Goal: Information Seeking & Learning: Compare options

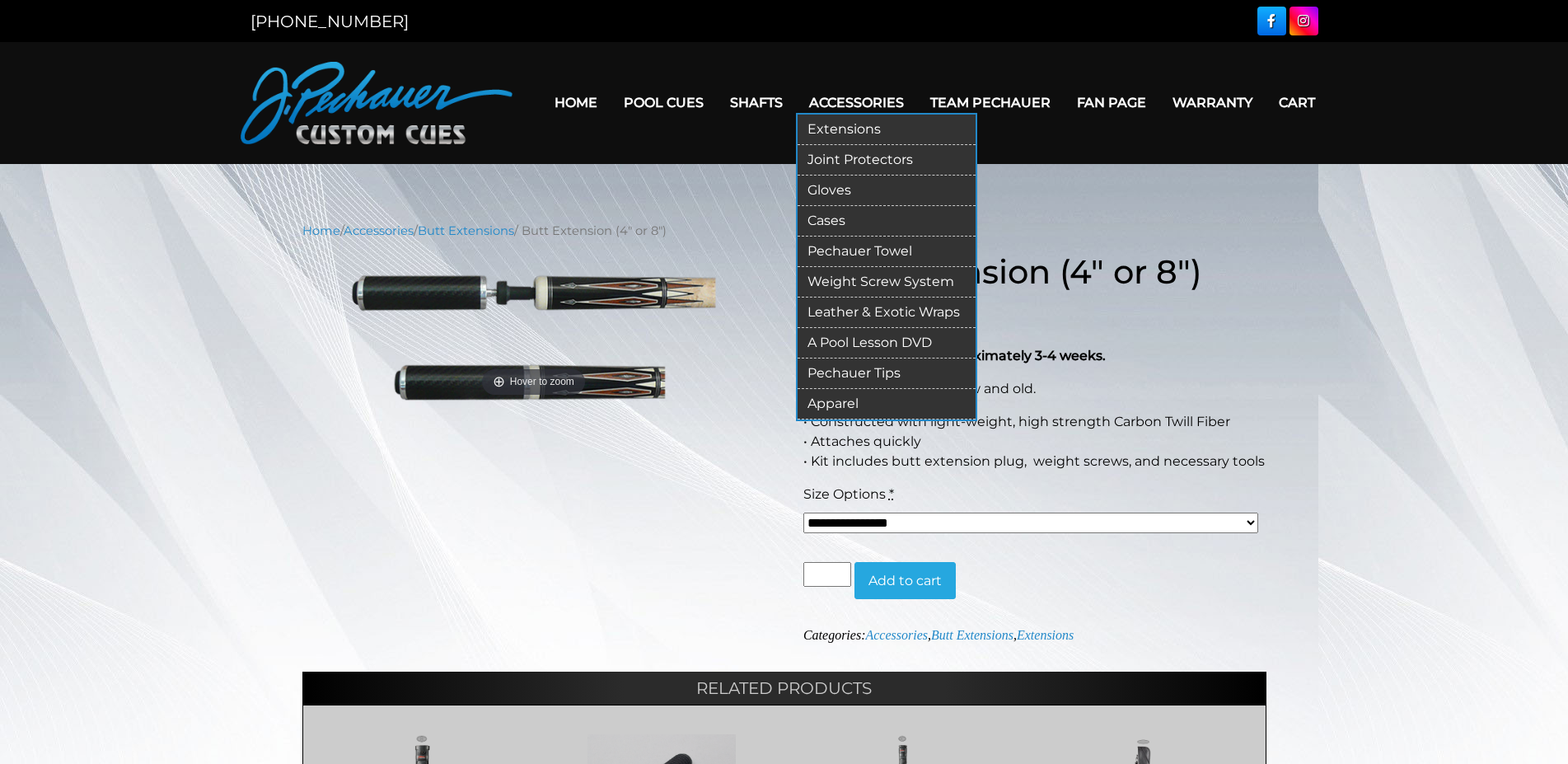
click at [819, 227] on link "Cases" at bounding box center [886, 221] width 178 height 30
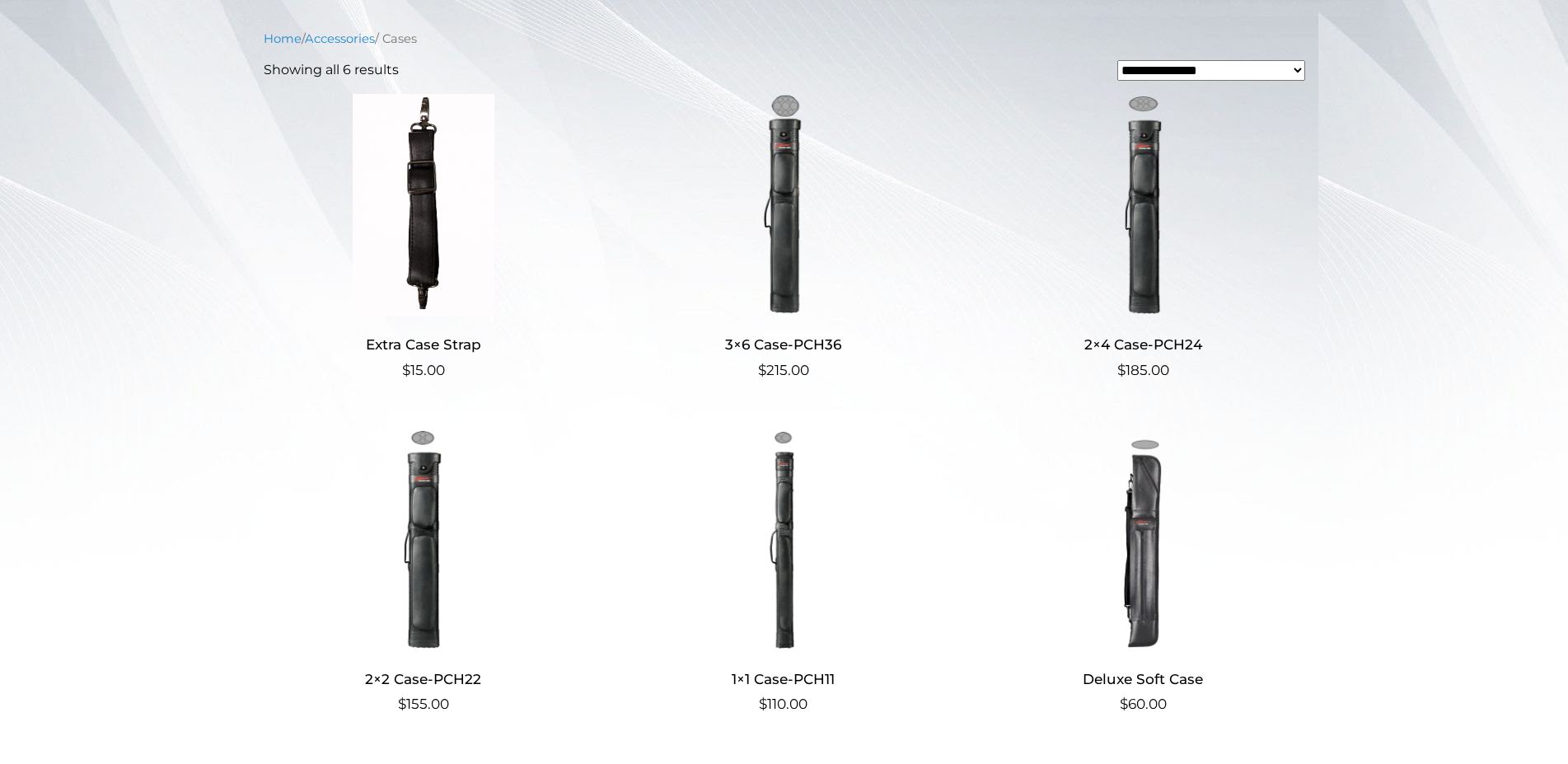
scroll to position [420, 0]
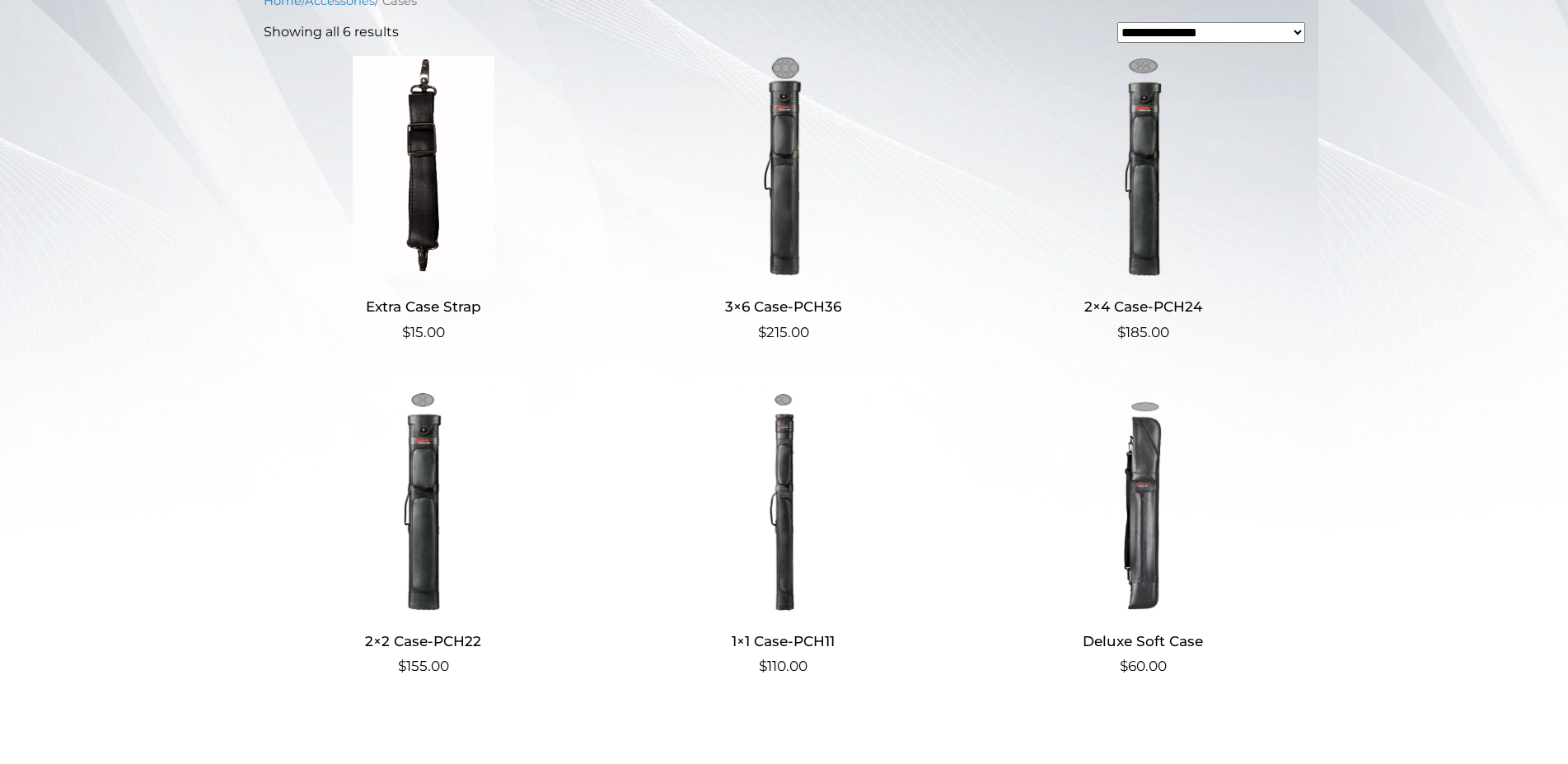
click at [789, 191] on img at bounding box center [783, 167] width 321 height 222
click at [1149, 184] on img at bounding box center [1143, 167] width 321 height 222
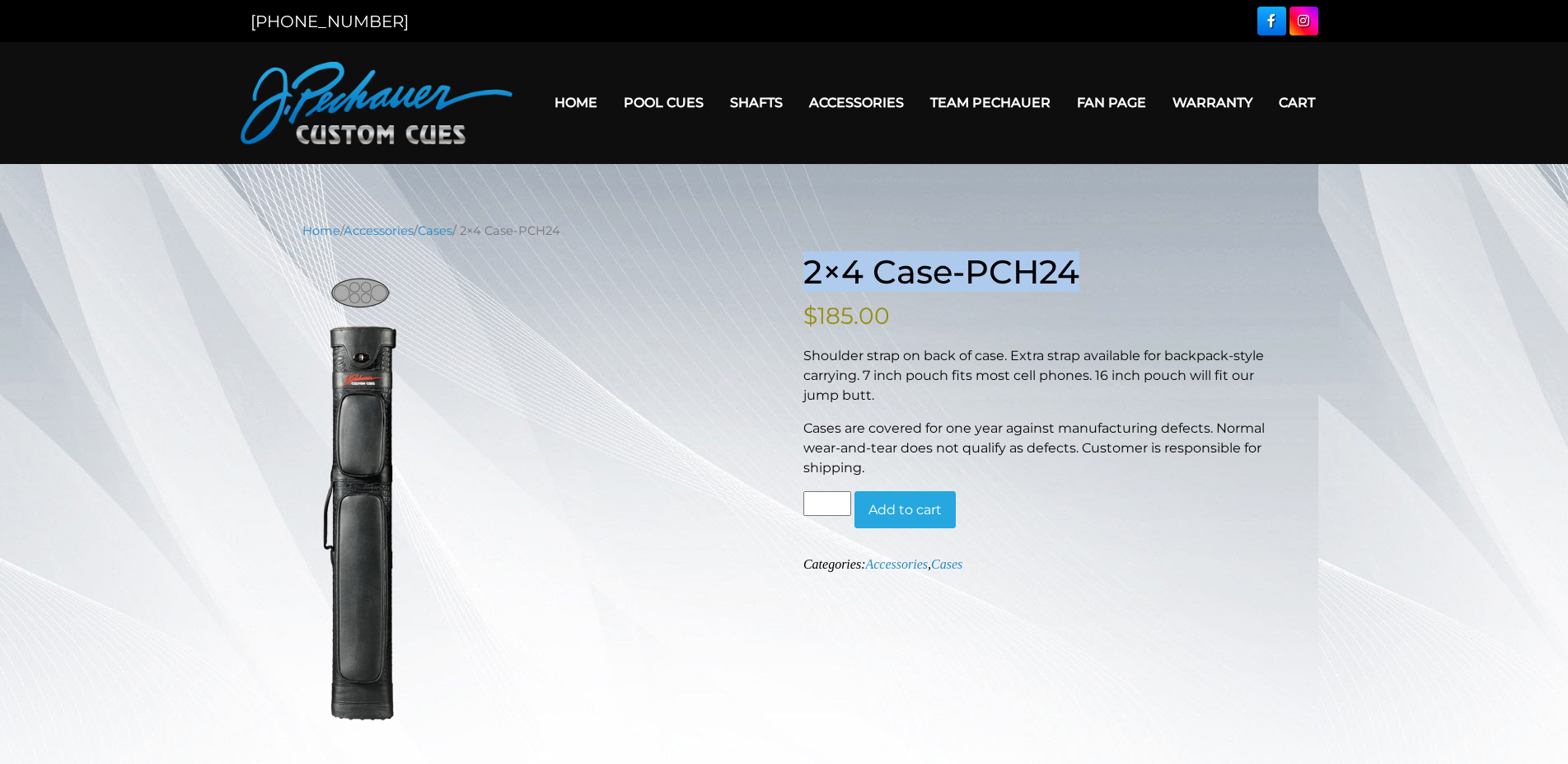
drag, startPoint x: 1086, startPoint y: 273, endPoint x: 810, endPoint y: 266, distance: 276.1
click at [810, 266] on h1 "2×4 Case-PCH24" at bounding box center [1035, 272] width 463 height 39
copy h1 "2×4 Case-PCH24"
